Goal: Task Accomplishment & Management: Complete application form

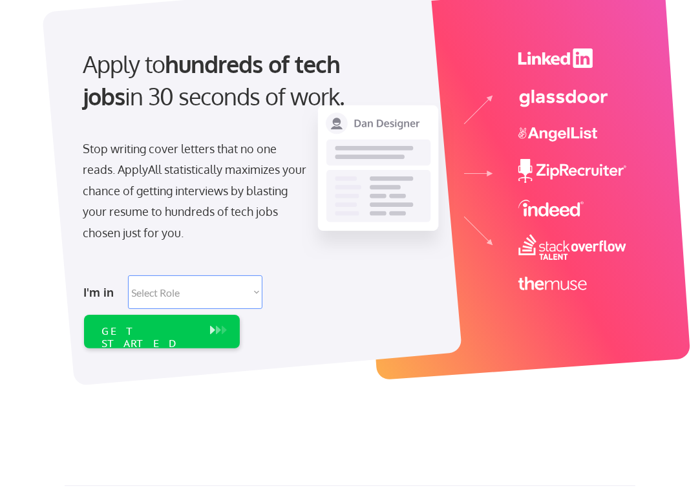
scroll to position [103, 0]
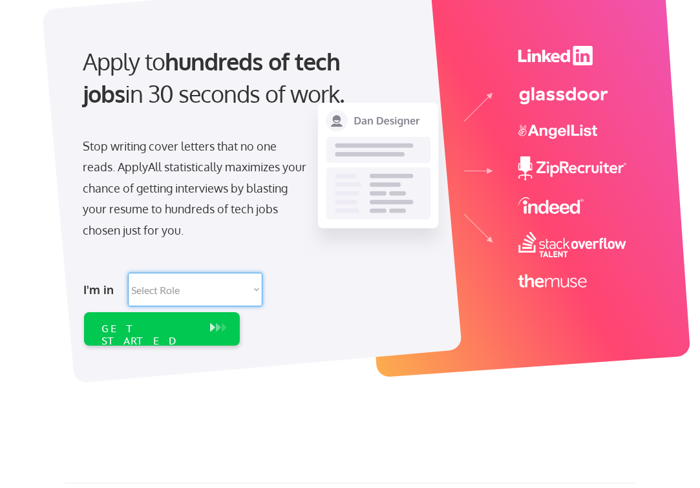
click at [201, 296] on select "Select Role Software Engineering Product Management Customer Success Sales UI/U…" at bounding box center [195, 290] width 135 height 34
select select ""data_science___analytics""
click at [128, 273] on select "Select Role Software Engineering Product Management Customer Success Sales UI/U…" at bounding box center [195, 290] width 135 height 34
select select ""data_science___analytics""
click at [137, 323] on div "GET STARTED" at bounding box center [149, 335] width 95 height 25
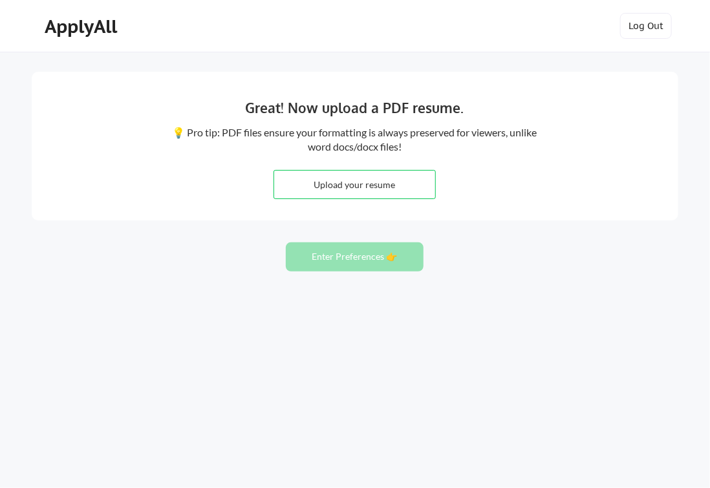
click at [366, 189] on input "file" at bounding box center [354, 185] width 161 height 28
type input "C:\fakepath\Mubaraq_Temitope_Balogun Resume.docx"
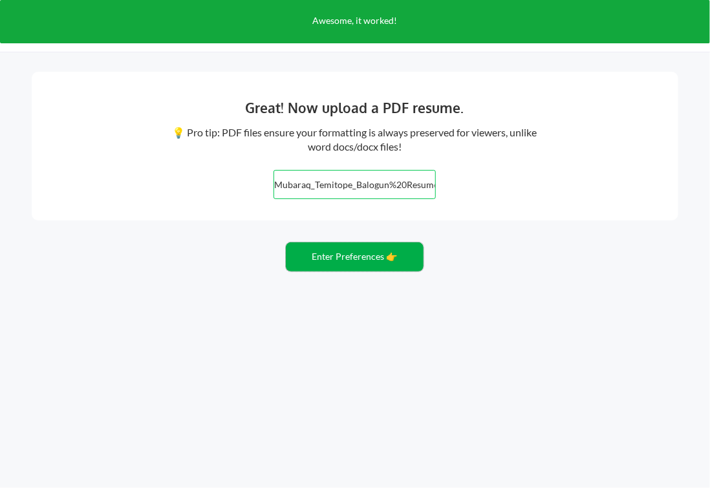
click at [378, 264] on button "Enter Preferences 👉" at bounding box center [355, 257] width 138 height 29
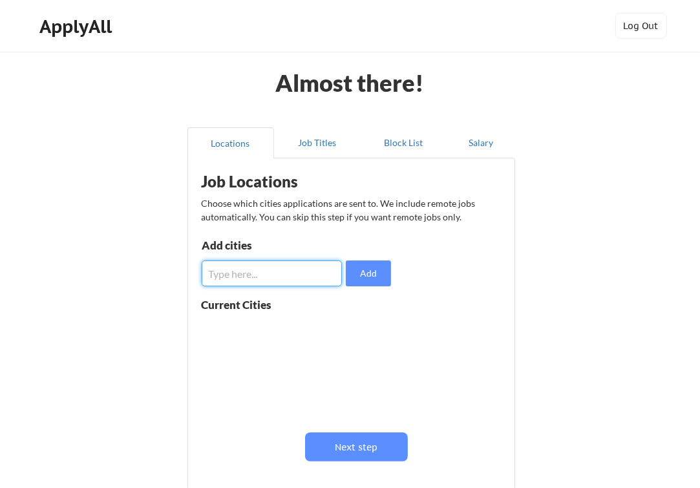
click at [324, 269] on input "input" at bounding box center [272, 274] width 140 height 26
click at [389, 226] on div "Job Locations Choose which cities applications are sent to. We include remote j…" at bounding box center [354, 332] width 319 height 334
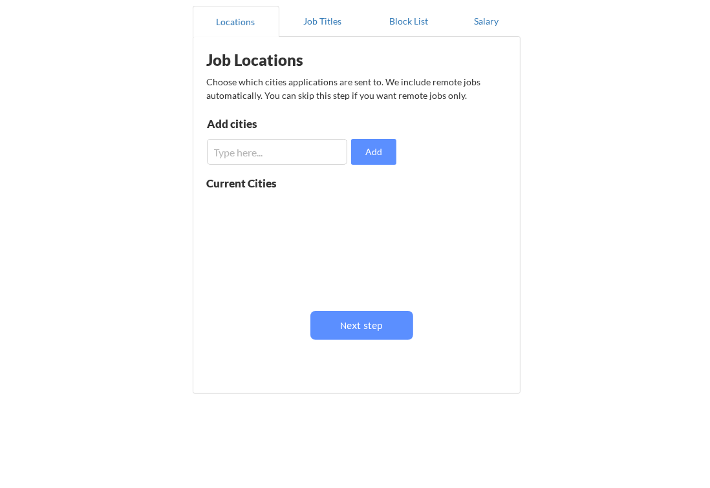
scroll to position [119, 0]
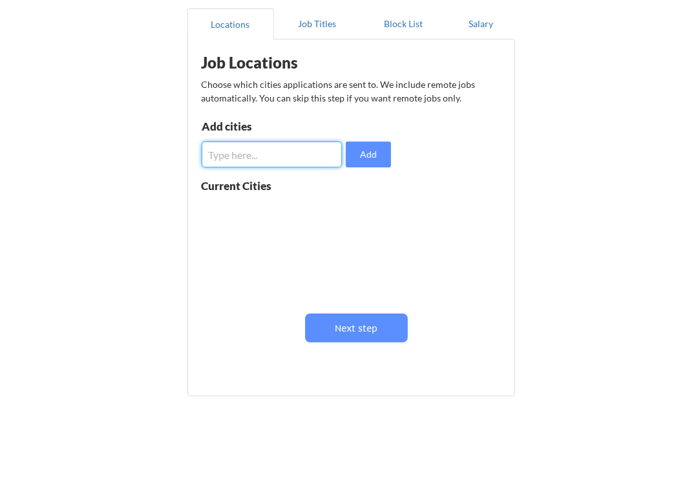
click at [323, 150] on input "input" at bounding box center [272, 155] width 140 height 26
click at [269, 224] on div at bounding box center [283, 249] width 163 height 102
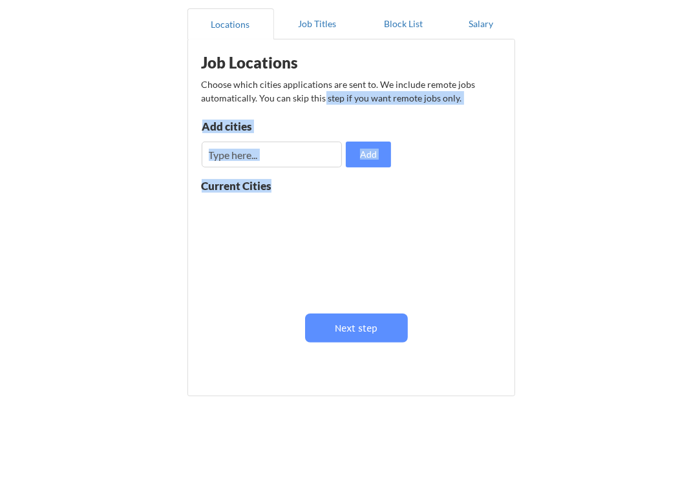
drag, startPoint x: 321, startPoint y: 93, endPoint x: 369, endPoint y: 276, distance: 188.4
click at [369, 276] on div "Job Locations Choose which cities applications are sent to. We include remote j…" at bounding box center [354, 213] width 319 height 334
drag, startPoint x: 369, startPoint y: 276, endPoint x: 373, endPoint y: 325, distance: 49.4
click at [373, 325] on button "Next step" at bounding box center [356, 328] width 103 height 29
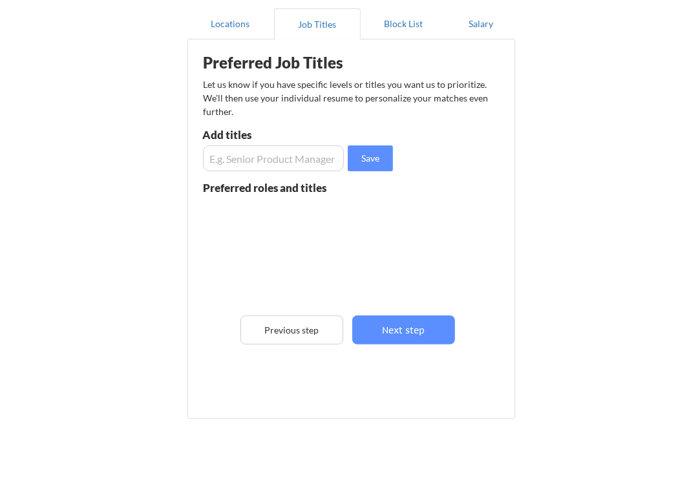
click at [333, 217] on div at bounding box center [295, 251] width 183 height 102
click at [332, 160] on input "input" at bounding box center [273, 159] width 141 height 26
click at [392, 316] on button "Next step" at bounding box center [404, 330] width 103 height 29
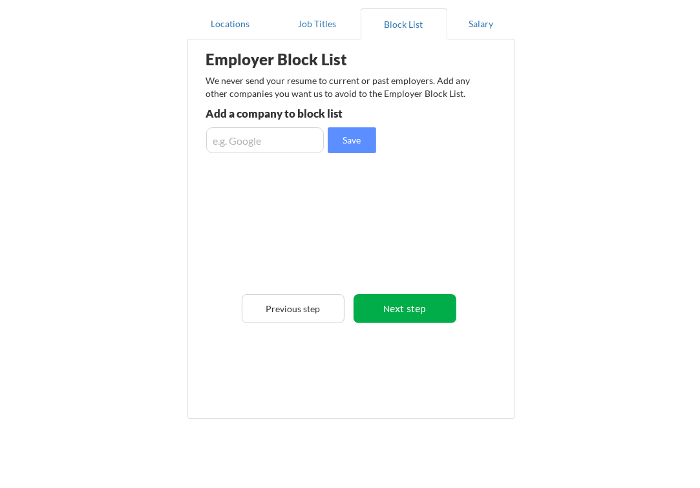
click at [428, 307] on button "Next step" at bounding box center [405, 308] width 103 height 29
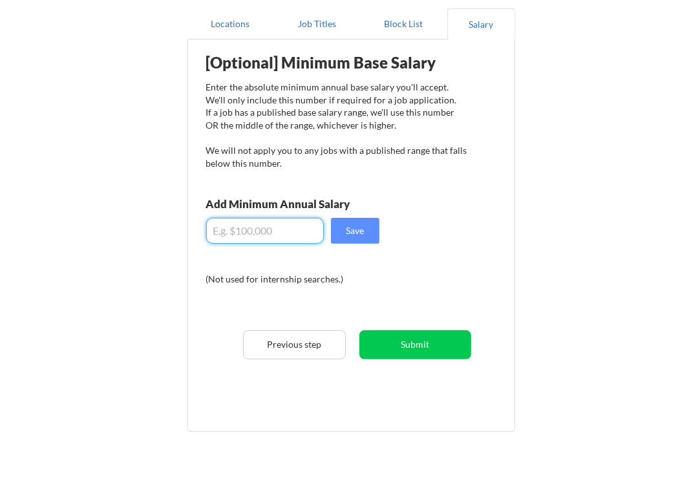
click at [316, 230] on input "input" at bounding box center [265, 231] width 118 height 26
type input "$1"
type input "$45,000"
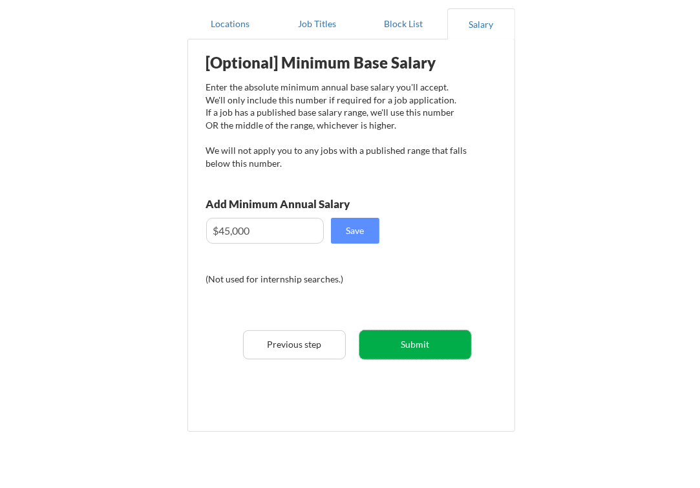
click at [417, 345] on button "Submit" at bounding box center [416, 345] width 112 height 29
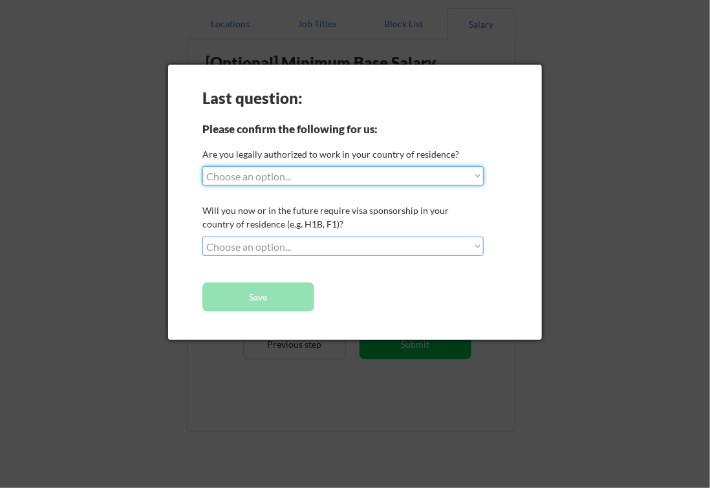
click at [431, 177] on select "Choose an option... Yes, I am a US Citizen Yes, I am a Canadian Citizen Yes, I …" at bounding box center [342, 175] width 281 height 19
click at [202, 166] on select "Choose an option... Yes, I am a US Citizen Yes, I am a Canadian Citizen Yes, I …" at bounding box center [342, 175] width 281 height 19
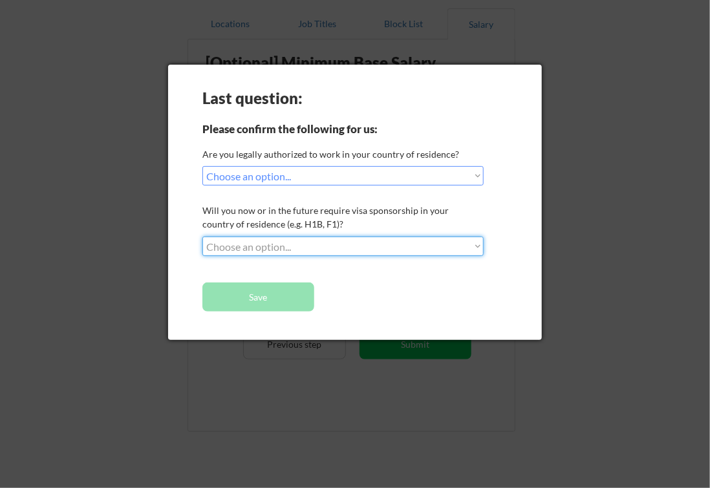
click at [391, 246] on select "Choose an option... No, I will not need sponsorship Yes, I will need sponsorship" at bounding box center [342, 246] width 281 height 19
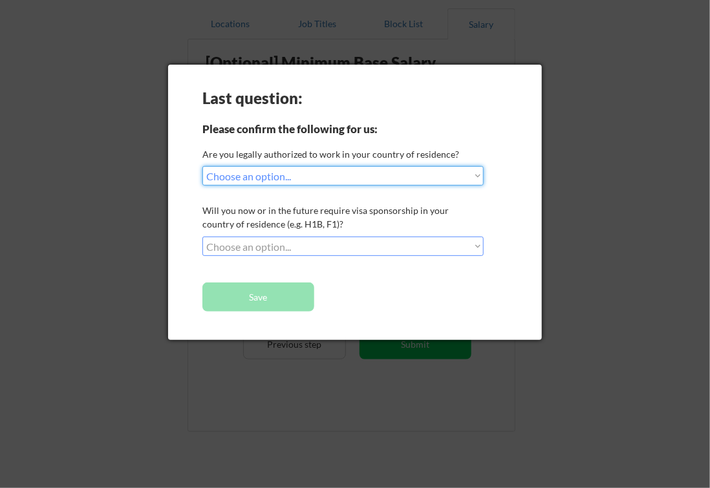
click at [418, 183] on select "Choose an option... Yes, I am a US Citizen Yes, I am a Canadian Citizen Yes, I …" at bounding box center [342, 175] width 281 height 19
select select ""yes__i_am_here_on_a_visa__h1b__opt__etc__""
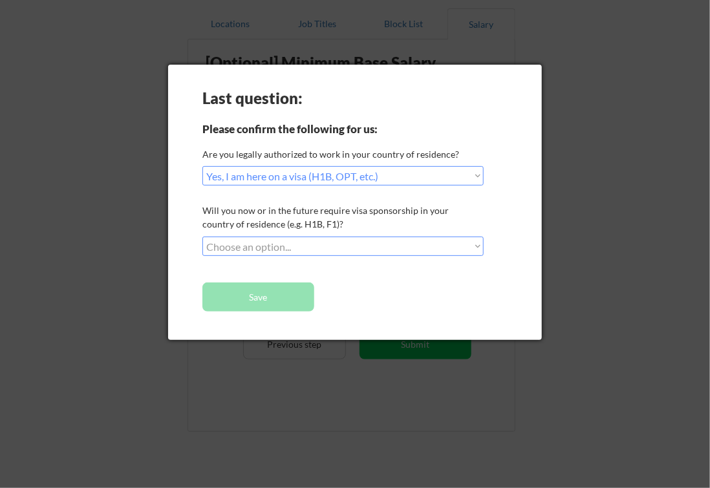
click at [334, 316] on div "Last question: Please confirm the following for us: Are you legally authorized …" at bounding box center [355, 203] width 374 height 276
click at [360, 242] on select "Choose an option... No, I will not need sponsorship Yes, I will need sponsorship" at bounding box center [342, 246] width 281 height 19
select select ""yes__i_will_need_sponsorship""
click at [202, 237] on select "Choose an option... No, I will not need sponsorship Yes, I will need sponsorship" at bounding box center [342, 246] width 281 height 19
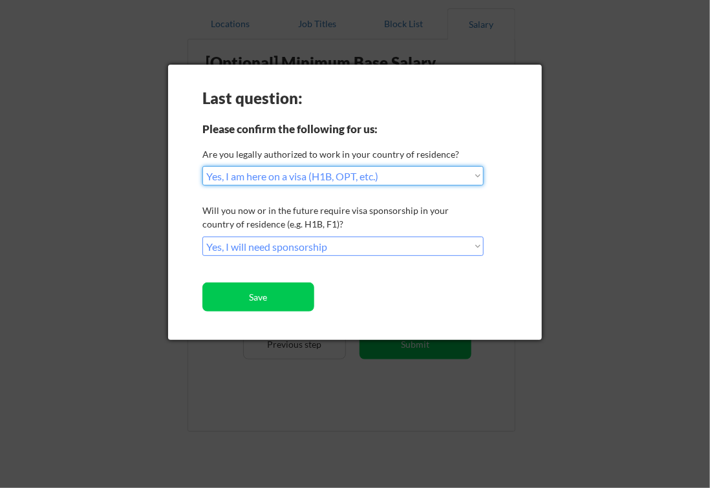
click at [398, 168] on select "Choose an option... Yes, I am a US Citizen Yes, I am a Canadian Citizen Yes, I …" at bounding box center [342, 175] width 281 height 19
select select ""yes__i_am_an_other_permanent_resident""
click at [202, 166] on select "Choose an option... Yes, I am a US Citizen Yes, I am a Canadian Citizen Yes, I …" at bounding box center [342, 175] width 281 height 19
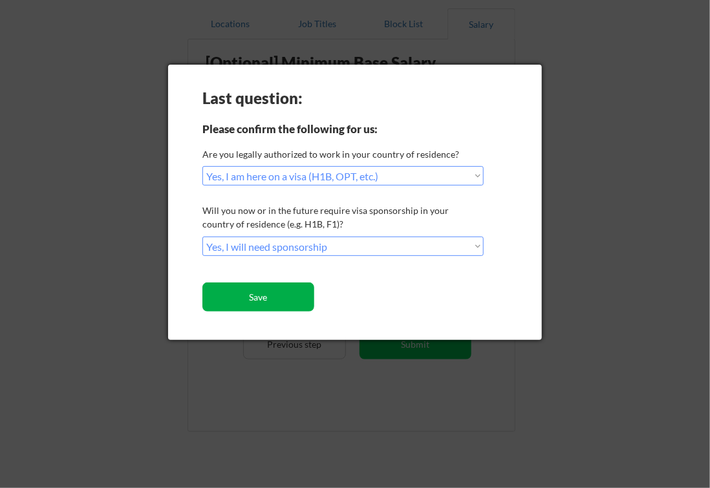
click at [270, 299] on button "Save" at bounding box center [258, 297] width 112 height 29
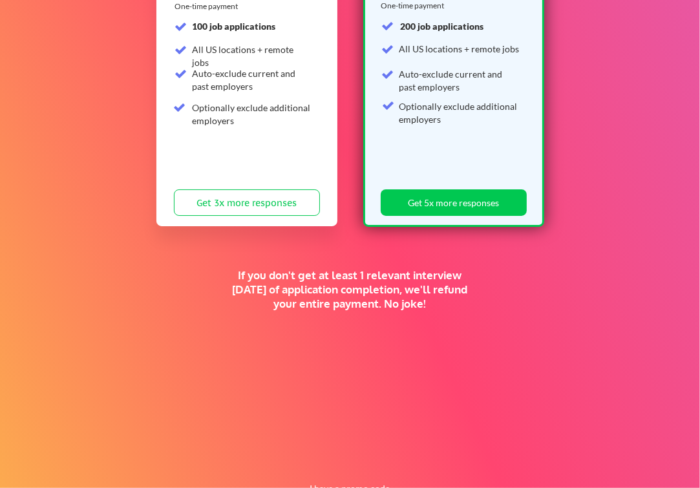
scroll to position [305, 0]
